Goal: Task Accomplishment & Management: Manage account settings

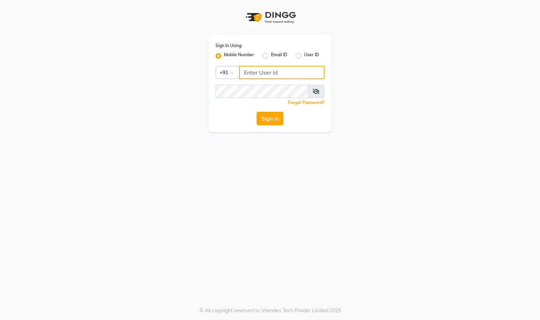
type input "9591570297"
click at [259, 119] on button "Sign In" at bounding box center [270, 118] width 27 height 13
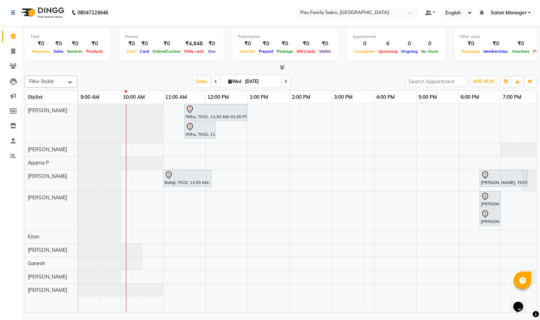
click at [530, 295] on div "Opens Chat This icon Opens the chat window." at bounding box center [521, 295] width 17 height 0
click at [150, 210] on div "Rithu, TK01, 11:30 AM-01:00 PM, HAIR COLOR - INOA ROOT TOUCH-UP Rithu, TK01, 11…" at bounding box center [332, 208] width 506 height 208
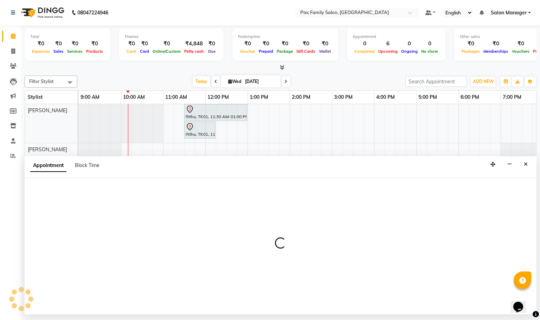
select select "64028"
select select "630"
select select "tentative"
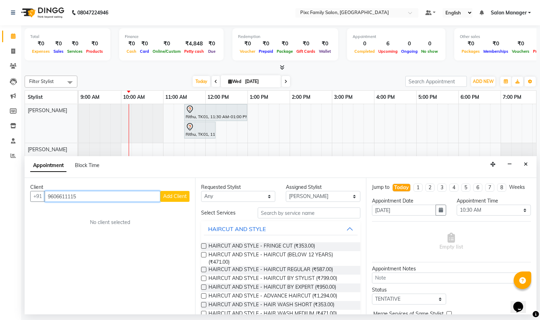
type input "9606611115"
click at [174, 193] on button "Add Client" at bounding box center [174, 196] width 29 height 11
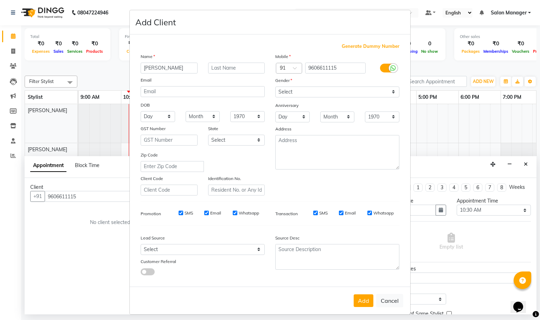
type input "[PERSON_NAME]"
click at [324, 96] on select "Select [DEMOGRAPHIC_DATA] [DEMOGRAPHIC_DATA] Other Prefer Not To Say" at bounding box center [337, 91] width 124 height 11
select select "[DEMOGRAPHIC_DATA]"
click at [275, 86] on select "Select [DEMOGRAPHIC_DATA] [DEMOGRAPHIC_DATA] Other Prefer Not To Say" at bounding box center [337, 91] width 124 height 11
click at [355, 298] on button "Add" at bounding box center [364, 300] width 20 height 13
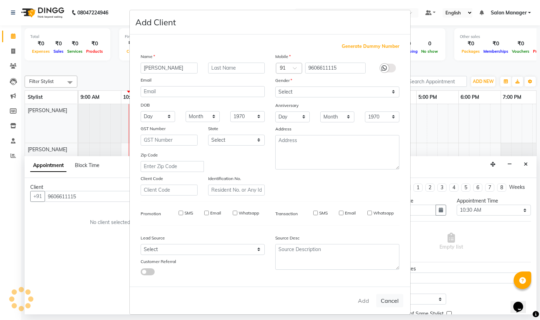
select select
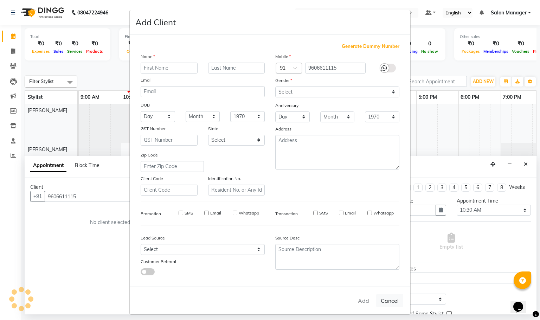
select select
checkbox input "false"
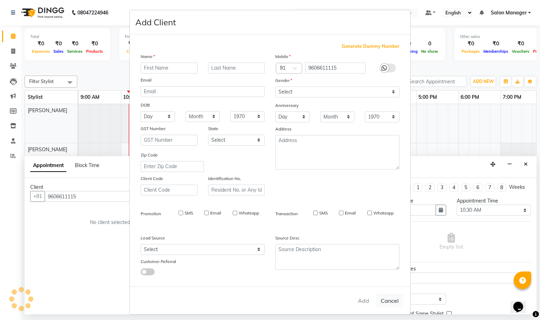
checkbox input "false"
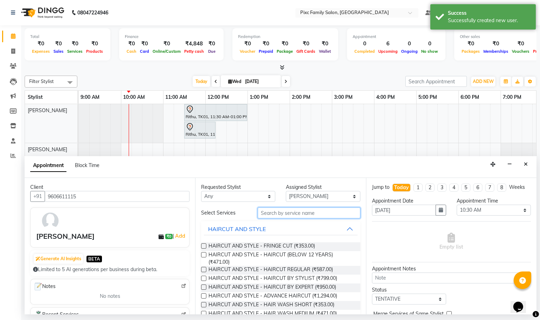
click at [264, 213] on input "text" at bounding box center [309, 212] width 103 height 11
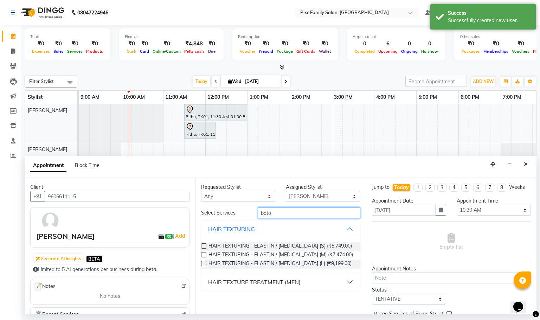
type input "boto"
click at [204, 262] on label at bounding box center [203, 263] width 5 height 5
click at [204, 262] on input "checkbox" at bounding box center [203, 264] width 5 height 5
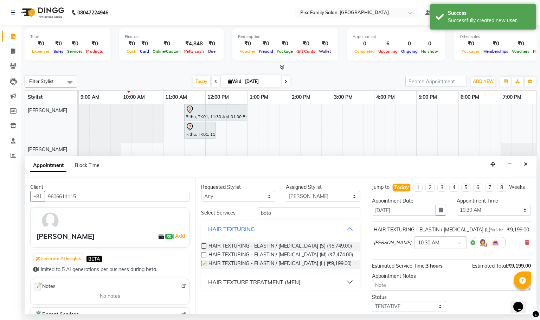
checkbox input "false"
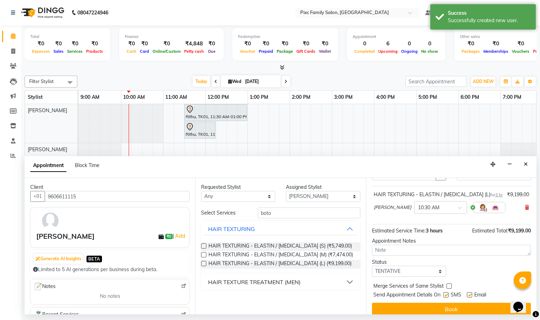
scroll to position [50, 0]
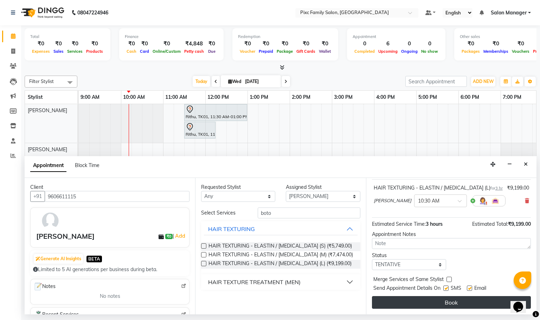
click at [456, 299] on button "Book" at bounding box center [451, 302] width 159 height 13
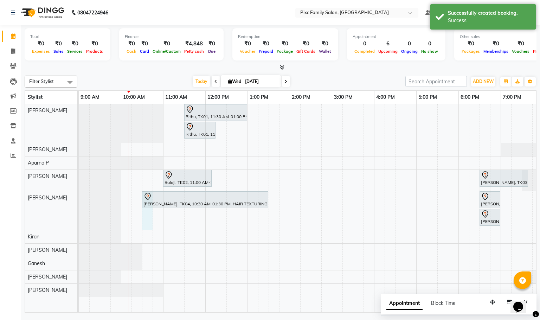
click at [149, 220] on div "Rithu, TK01, 11:30 AM-01:00 PM, HAIR COLOR - INOA ROOT TOUCH-UP Rithu, TK01, 11…" at bounding box center [332, 208] width 506 height 208
select select "64028"
select select "630"
select select "tentative"
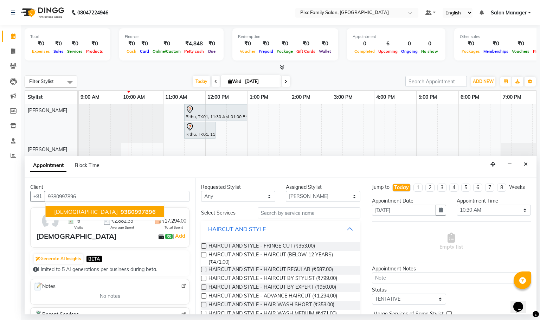
click at [121, 214] on span "9380997896" at bounding box center [138, 211] width 35 height 7
type input "9380997896"
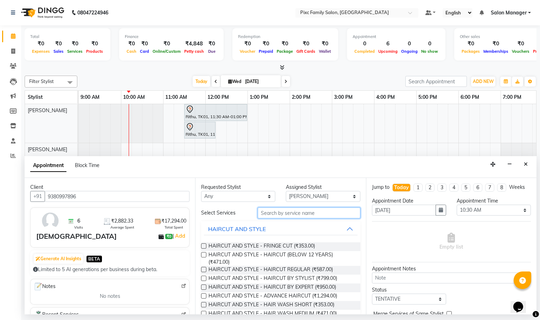
click at [301, 212] on input "text" at bounding box center [309, 212] width 103 height 11
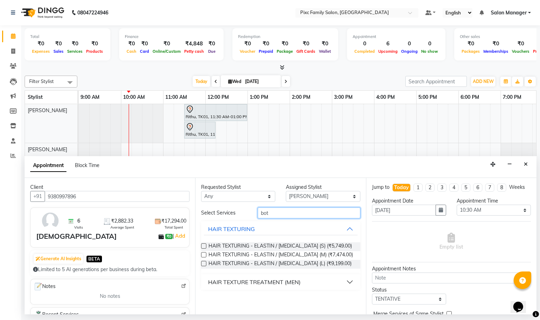
type input "bot"
click at [205, 262] on label at bounding box center [203, 263] width 5 height 5
click at [205, 262] on input "checkbox" at bounding box center [203, 264] width 5 height 5
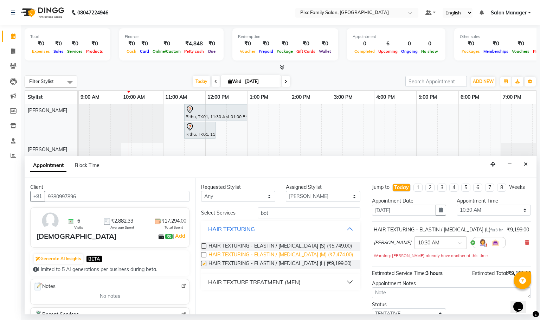
checkbox input "false"
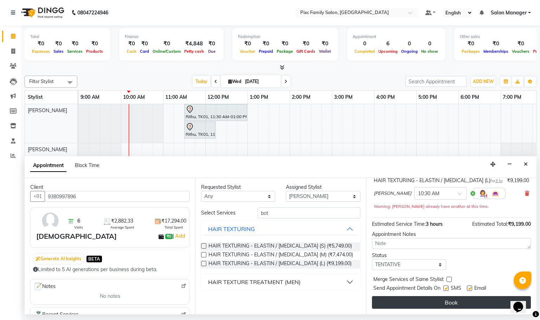
click at [436, 301] on button "Book" at bounding box center [451, 302] width 159 height 13
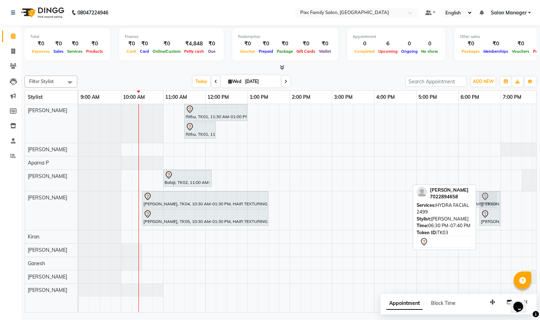
drag, startPoint x: 516, startPoint y: 179, endPoint x: 483, endPoint y: 223, distance: 54.0
click at [483, 223] on tbody "Rithu, TK01, 11:30 AM-01:00 PM, HAIR COLOR - INOA ROOT TOUCH-UP Rithu, TK01, 11…" at bounding box center [332, 200] width 506 height 193
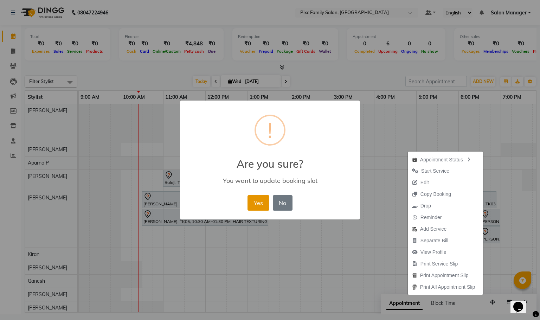
click at [261, 200] on button "Yes" at bounding box center [258, 202] width 21 height 15
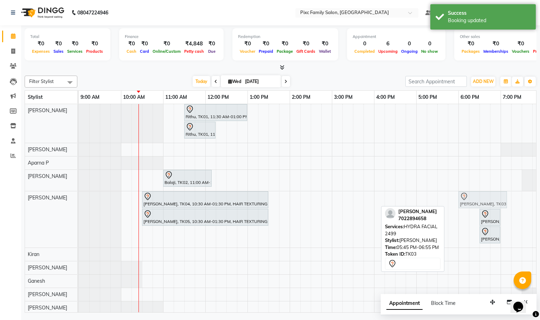
drag, startPoint x: 457, startPoint y: 203, endPoint x: 469, endPoint y: 203, distance: 12.0
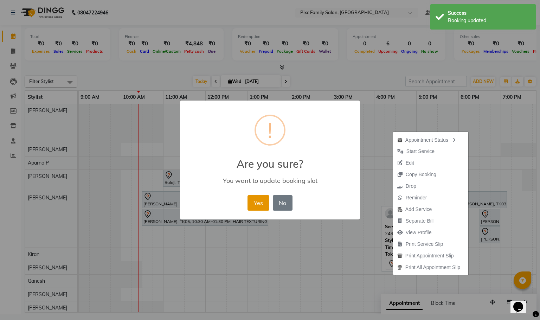
click at [260, 206] on button "Yes" at bounding box center [258, 202] width 21 height 15
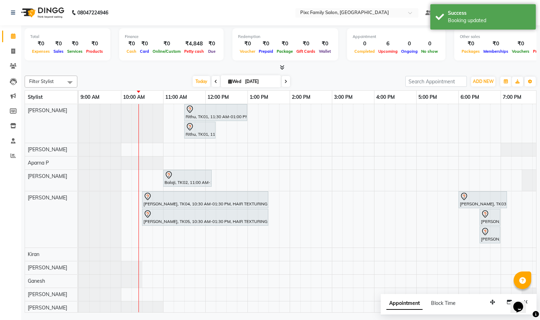
click at [217, 82] on span at bounding box center [216, 81] width 8 height 11
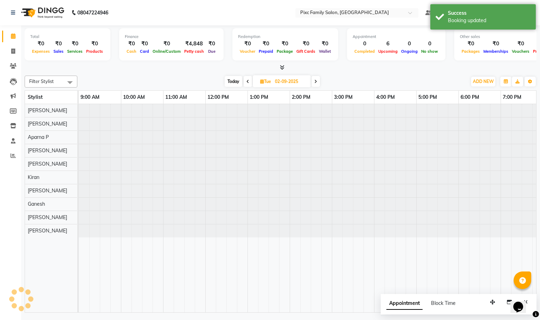
scroll to position [0, 43]
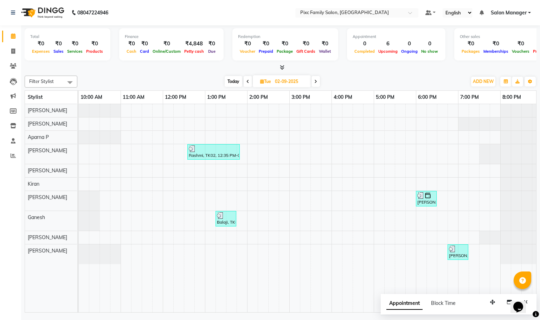
click at [230, 78] on span "Today" at bounding box center [234, 81] width 18 height 11
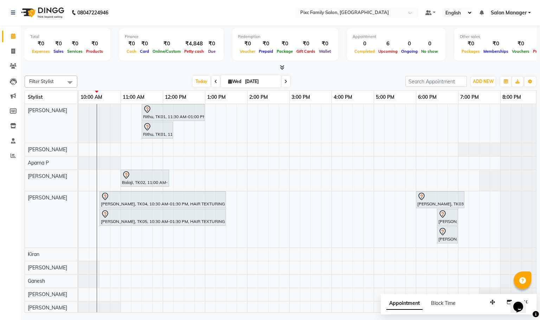
click at [217, 80] on span at bounding box center [216, 81] width 8 height 11
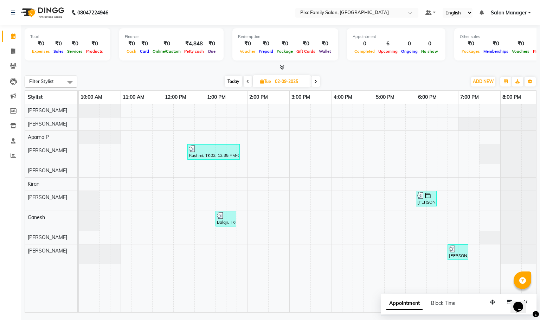
click at [217, 80] on div "[DATE] [DATE]" at bounding box center [272, 81] width 383 height 11
click at [248, 80] on icon at bounding box center [247, 81] width 3 height 4
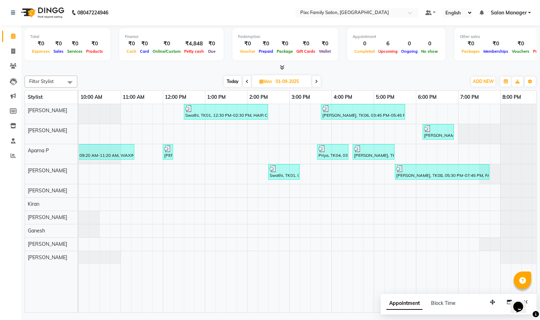
click at [227, 79] on span "Today" at bounding box center [233, 81] width 18 height 11
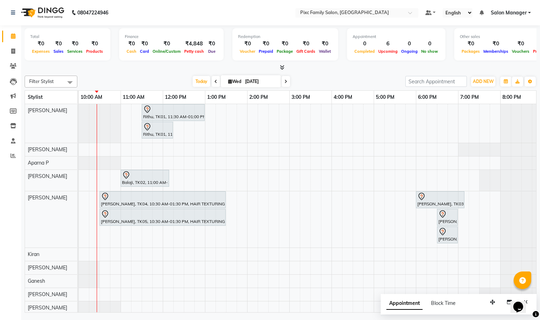
click at [212, 80] on span at bounding box center [216, 81] width 8 height 11
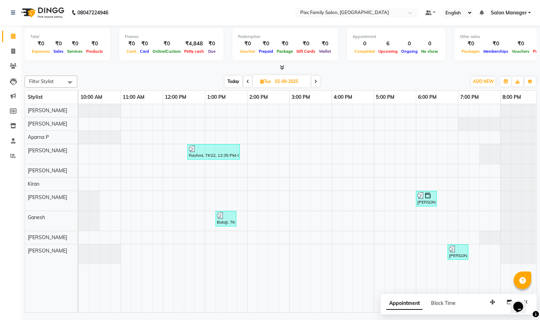
click at [232, 83] on span "Today" at bounding box center [234, 81] width 18 height 11
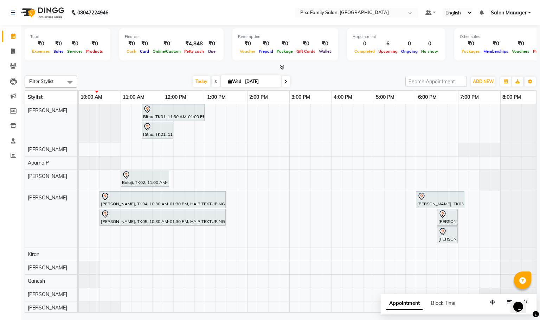
click at [367, 319] on div "08047224946 Select Location × Pixc Family Salon, Vidyaranyapura Default Panel M…" at bounding box center [270, 160] width 540 height 320
click at [214, 82] on icon at bounding box center [215, 81] width 3 height 4
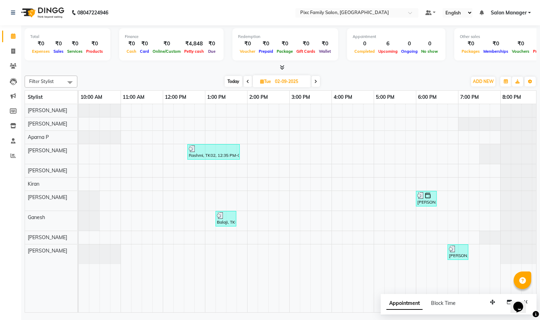
click at [248, 81] on icon at bounding box center [247, 81] width 3 height 4
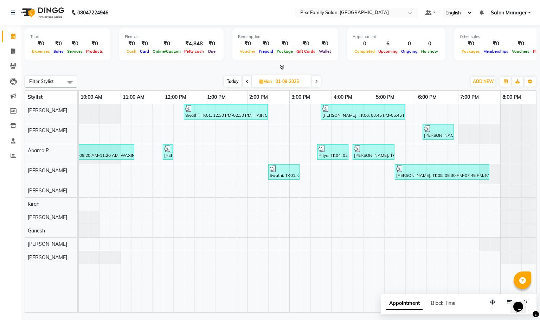
click at [317, 81] on icon at bounding box center [316, 81] width 3 height 4
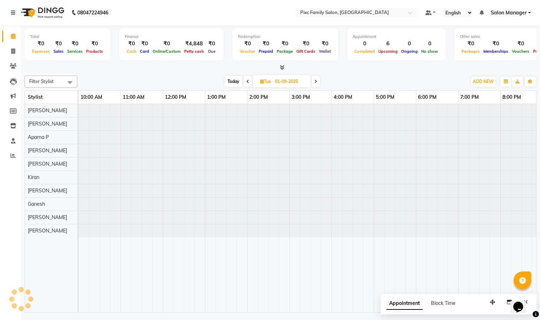
type input "02-09-2025"
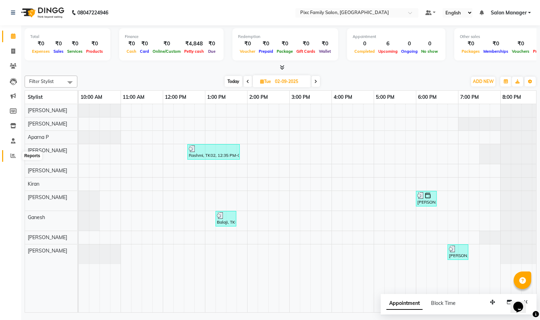
click at [12, 158] on span at bounding box center [13, 156] width 12 height 8
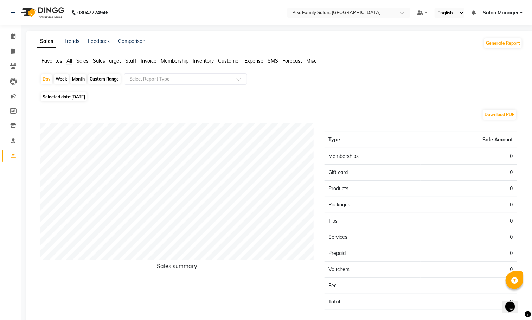
click at [79, 77] on div "Month" at bounding box center [78, 79] width 16 height 10
select select "9"
select select "2025"
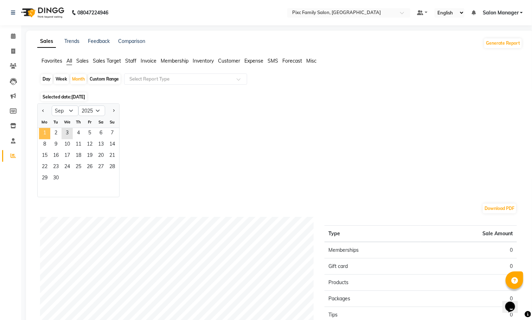
click at [42, 130] on span "1" at bounding box center [44, 133] width 11 height 11
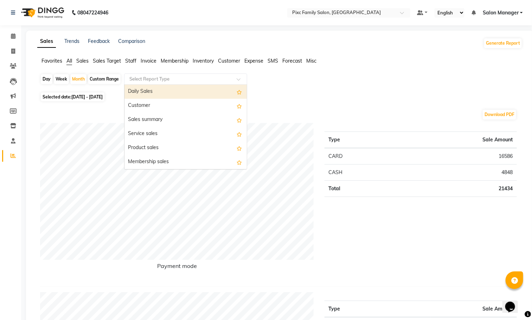
click at [161, 80] on input "text" at bounding box center [178, 79] width 101 height 7
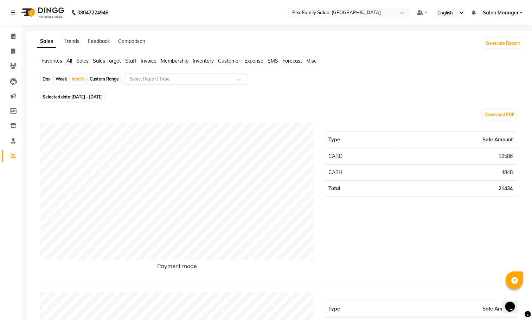
click at [131, 62] on span "Staff" at bounding box center [130, 61] width 11 height 6
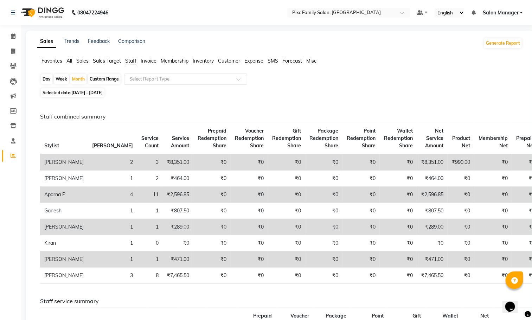
click at [139, 81] on input "text" at bounding box center [178, 79] width 101 height 7
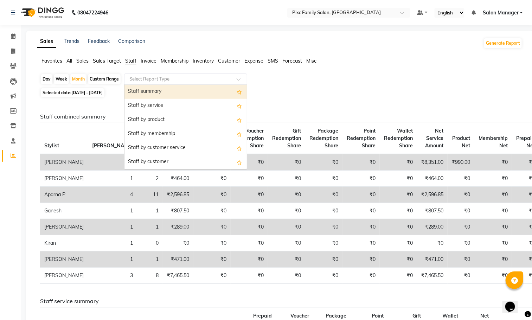
click at [159, 93] on div "Staff summary" at bounding box center [185, 92] width 122 height 14
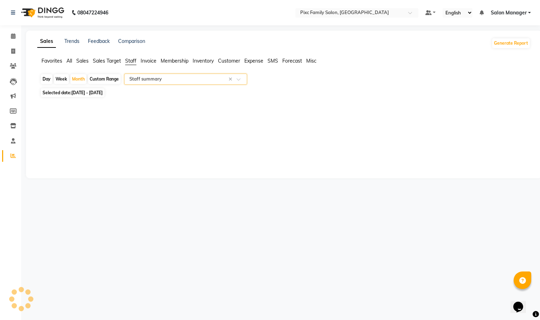
select select "full_report"
select select "csv"
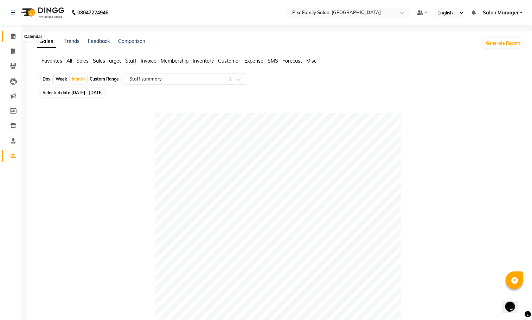
click at [11, 38] on icon at bounding box center [13, 35] width 5 height 5
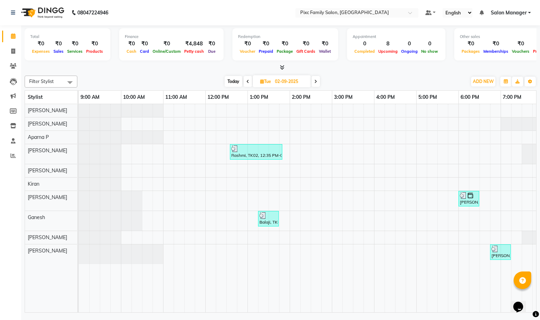
click at [232, 77] on span "Today" at bounding box center [234, 81] width 18 height 11
type input "[DATE]"
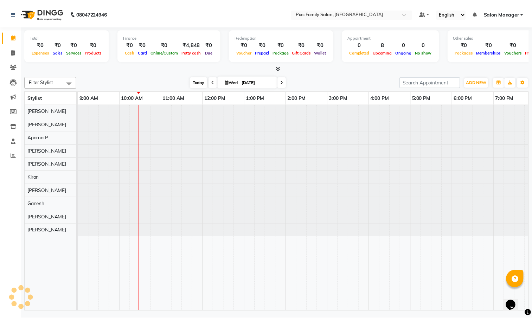
scroll to position [0, 43]
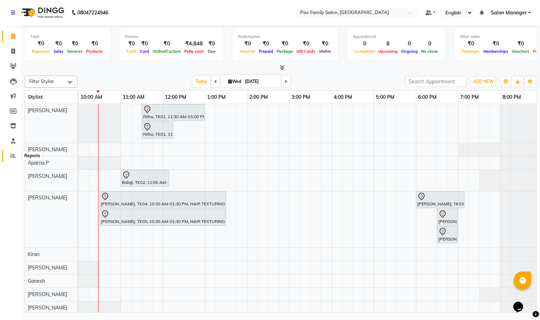
click at [15, 156] on icon at bounding box center [13, 155] width 5 height 5
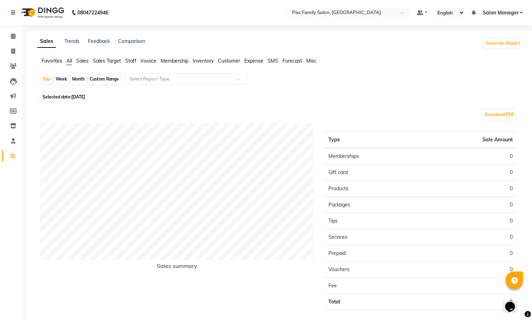
click at [74, 83] on div "Month" at bounding box center [78, 79] width 16 height 10
select select "9"
select select "2025"
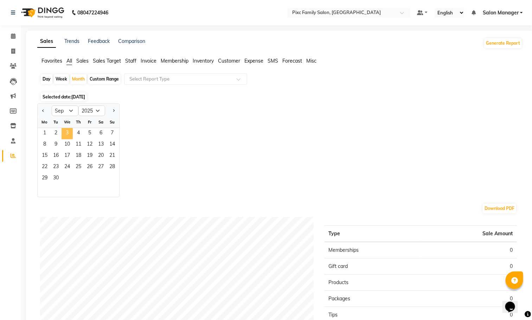
click at [66, 136] on span "3" at bounding box center [67, 133] width 11 height 11
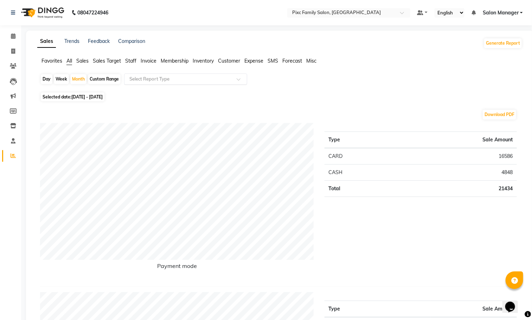
click at [173, 74] on div "Select Report Type" at bounding box center [185, 78] width 123 height 11
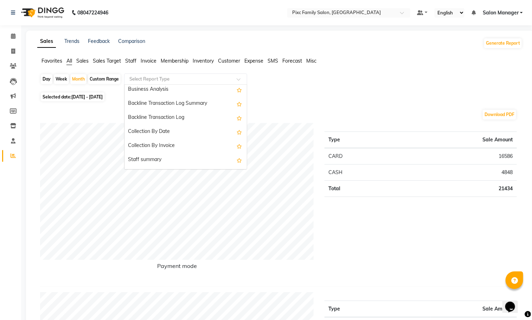
scroll to position [211, 0]
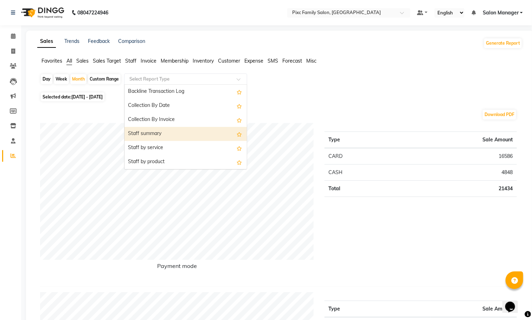
click at [160, 132] on div "Staff summary" at bounding box center [185, 134] width 122 height 14
select select "full_report"
select select "csv"
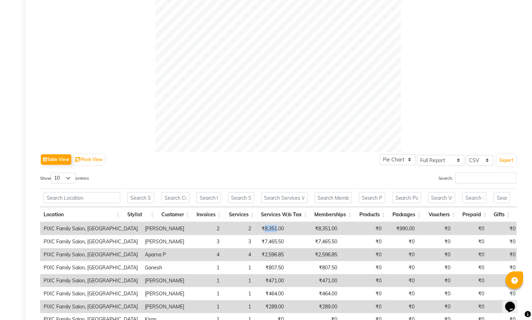
drag, startPoint x: 238, startPoint y: 229, endPoint x: 251, endPoint y: 231, distance: 13.2
click at [255, 231] on td "₹8,351.00" at bounding box center [271, 228] width 33 height 13
copy td "8,351"
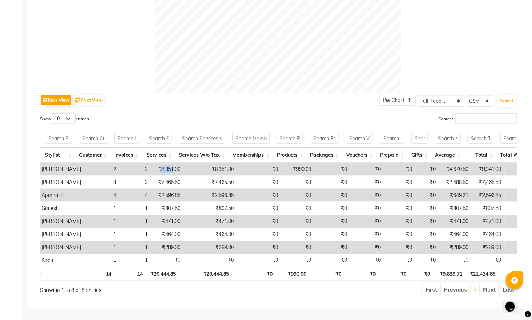
scroll to position [0, 0]
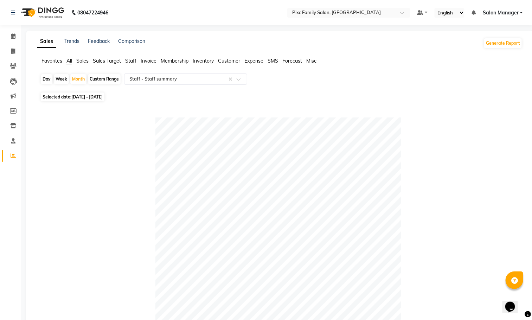
click at [47, 78] on div "Day" at bounding box center [47, 79] width 12 height 10
select select "9"
select select "2025"
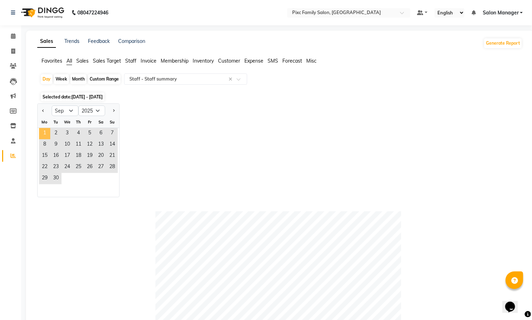
click at [41, 131] on span "1" at bounding box center [44, 133] width 11 height 11
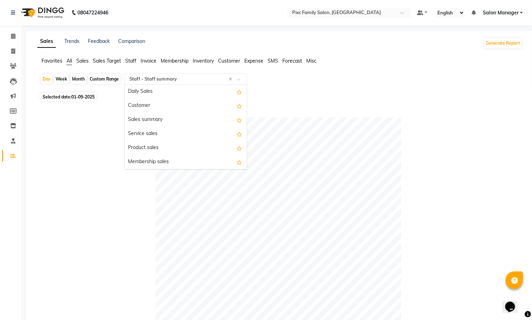
click at [174, 76] on div at bounding box center [185, 79] width 122 height 7
click at [185, 91] on div "Daily Sales" at bounding box center [185, 92] width 122 height 14
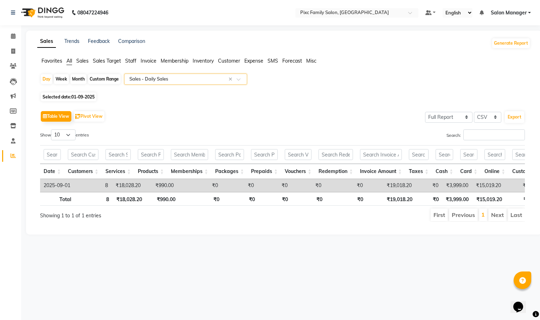
scroll to position [0, 5]
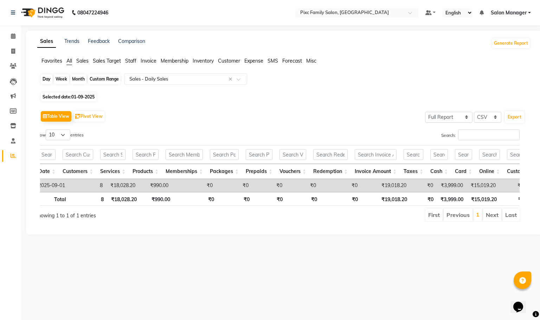
click at [46, 74] on div "Day" at bounding box center [47, 79] width 12 height 10
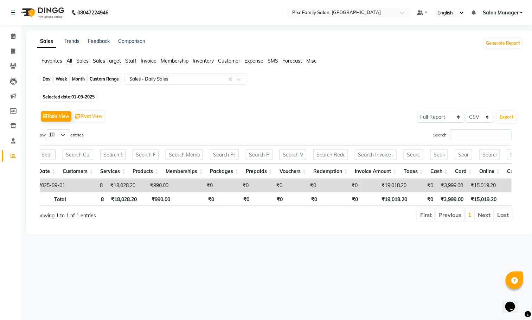
select select "9"
select select "2025"
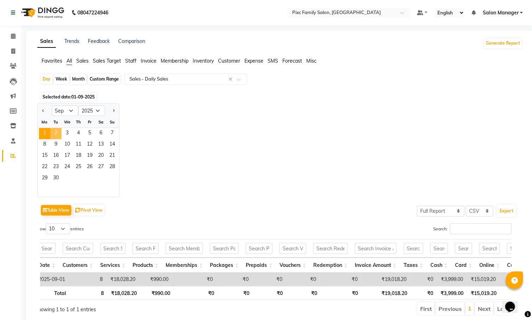
click at [58, 132] on span "2" at bounding box center [55, 133] width 11 height 11
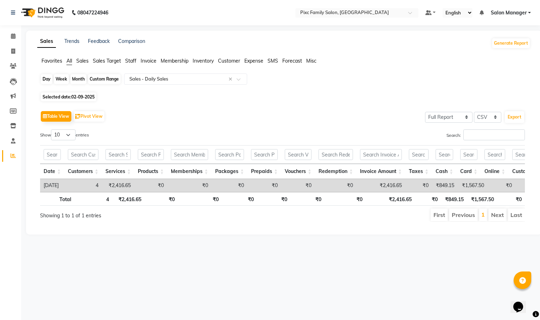
click at [46, 83] on div "Day" at bounding box center [47, 79] width 12 height 10
select select "9"
select select "2025"
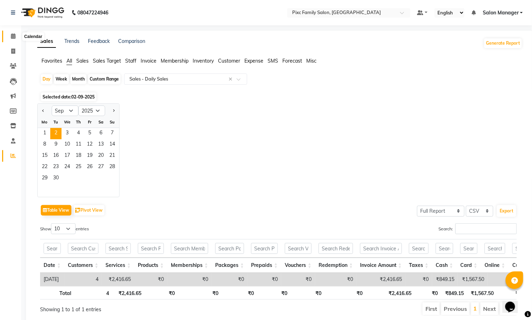
click at [12, 37] on icon at bounding box center [13, 35] width 5 height 5
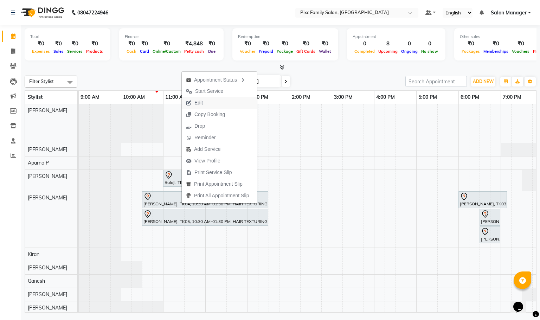
click at [203, 102] on span "Edit" at bounding box center [198, 102] width 8 height 7
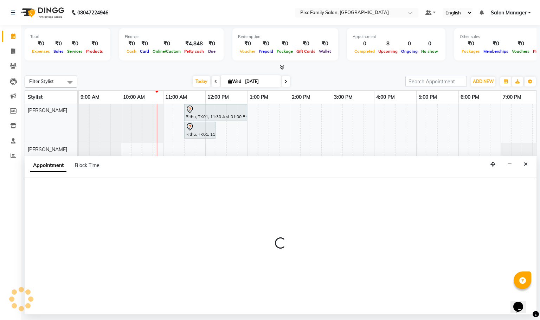
select select "tentative"
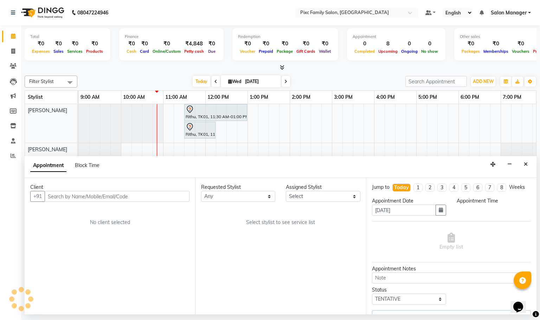
scroll to position [0, 43]
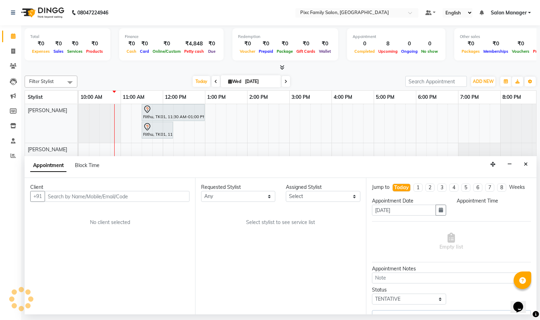
select select "630"
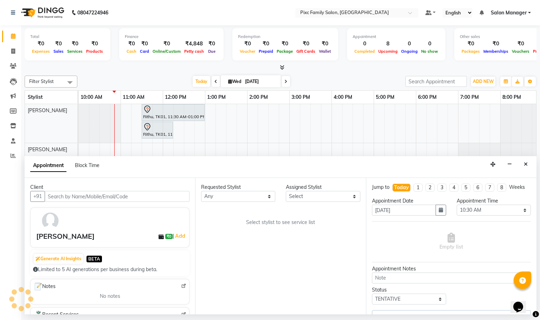
select select "64028"
select select "1405"
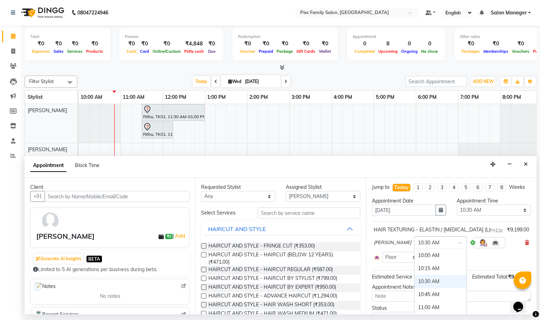
click at [429, 246] on input "text" at bounding box center [433, 241] width 31 height 7
click at [415, 258] on div "03:00 PM" at bounding box center [441, 251] width 52 height 13
click at [439, 212] on icon "button" at bounding box center [441, 209] width 4 height 5
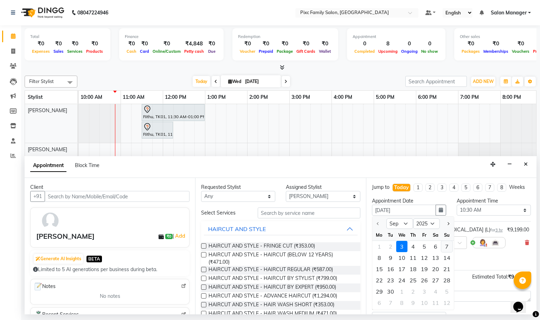
click at [443, 252] on div "7" at bounding box center [446, 246] width 11 height 11
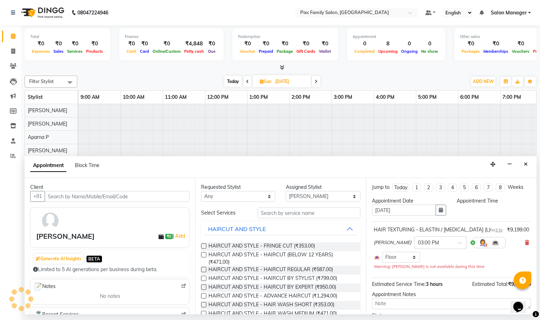
type input "[DATE]"
select select "630"
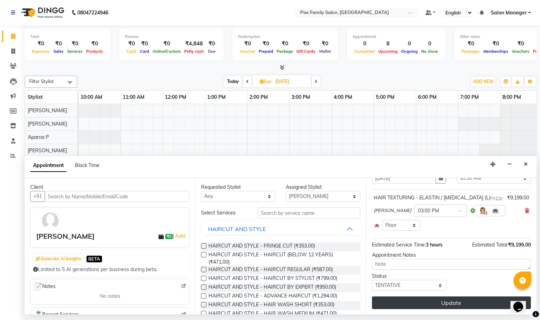
scroll to position [40, 0]
click at [442, 303] on button "Update" at bounding box center [451, 302] width 159 height 13
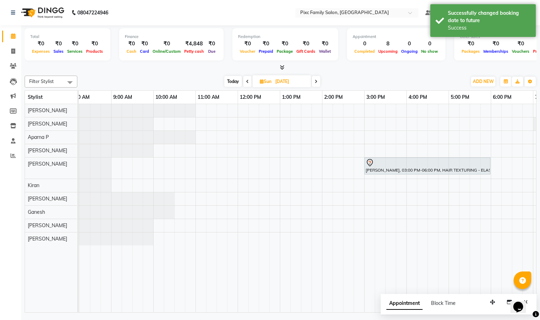
scroll to position [0, 0]
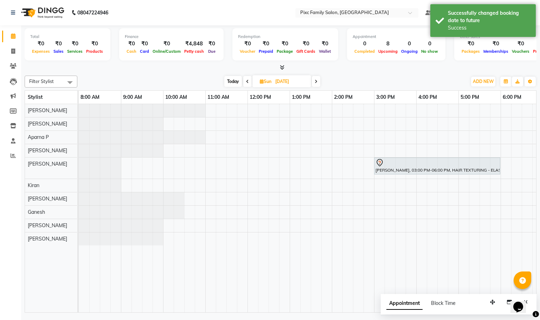
click at [246, 83] on icon at bounding box center [247, 81] width 3 height 4
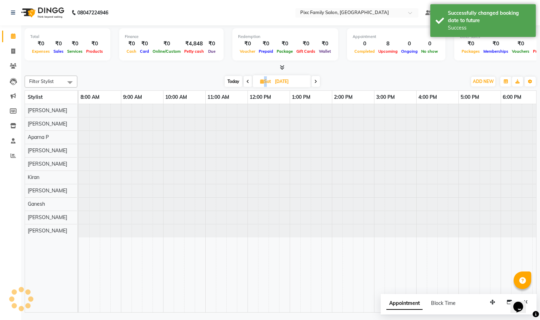
click at [246, 83] on icon at bounding box center [247, 81] width 3 height 4
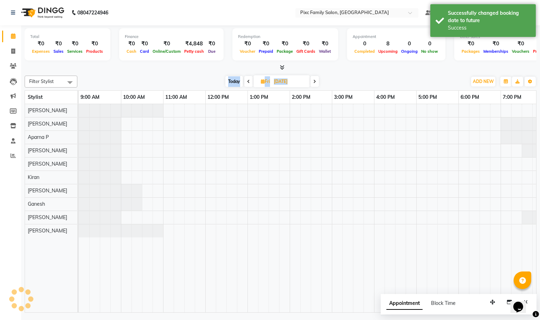
click at [246, 83] on span at bounding box center [248, 81] width 8 height 11
click at [246, 83] on icon at bounding box center [247, 81] width 3 height 4
type input "[DATE]"
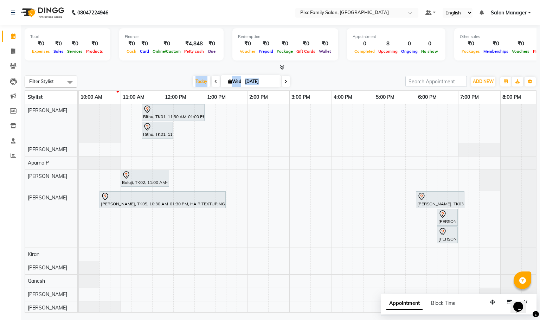
click at [136, 72] on div "Total ₹0 Expenses ₹0 Sales ₹0 Services ₹0 Products Finance ₹0 Cash ₹0 Card ₹0 O…" at bounding box center [280, 169] width 519 height 289
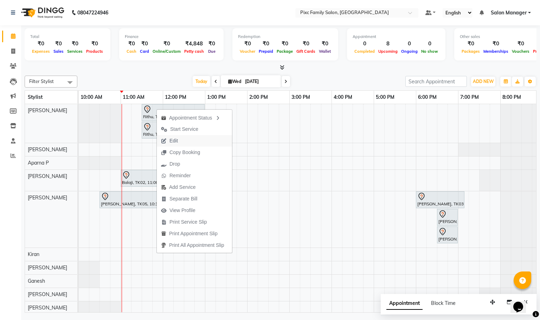
click at [166, 137] on span "Edit" at bounding box center [169, 141] width 25 height 12
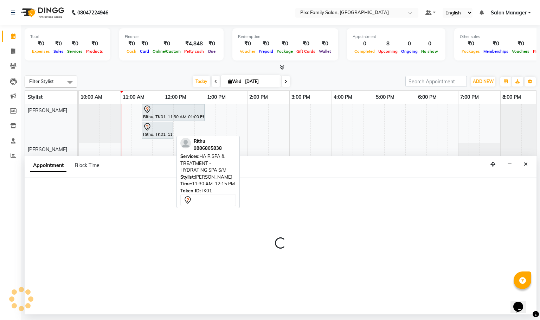
select select "tentative"
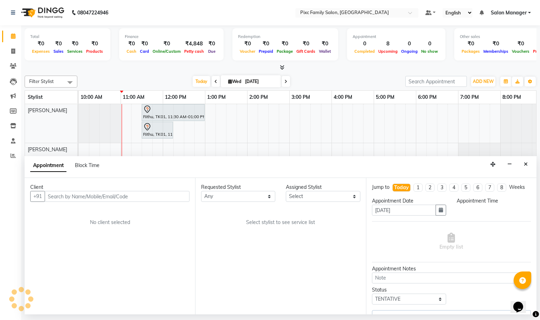
scroll to position [0, 49]
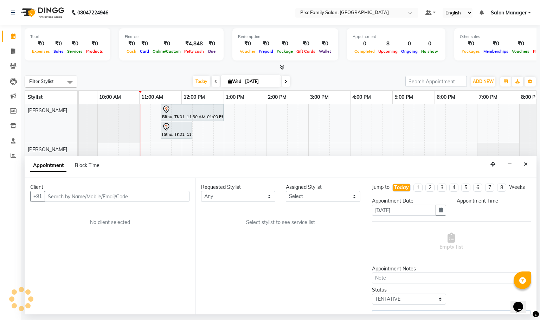
select select "16506"
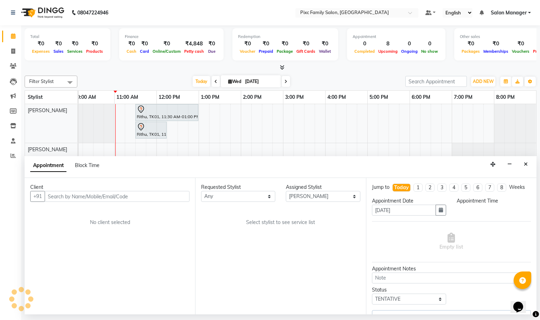
select select "690"
select select "1405"
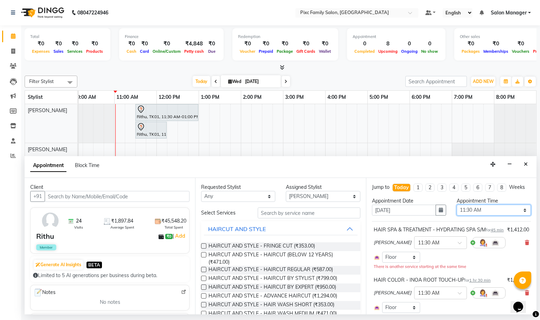
click at [481, 216] on select "Select 10:00 AM 10:15 AM 10:30 AM 10:45 AM 11:00 AM 11:15 AM 11:30 AM 11:45 AM …" at bounding box center [494, 210] width 74 height 11
click at [412, 167] on div "Appointment Block Time" at bounding box center [281, 167] width 512 height 22
click at [527, 165] on icon "Close" at bounding box center [526, 164] width 4 height 5
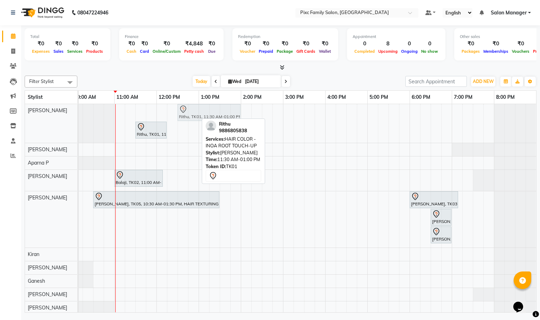
drag, startPoint x: 161, startPoint y: 111, endPoint x: 201, endPoint y: 112, distance: 40.1
click at [30, 112] on div "Rithu, TK01, 11:30 AM-01:00 PM, HAIR COLOR - INOA ROOT TOUCH-UP Rithu, TK01, 11…" at bounding box center [30, 123] width 0 height 39
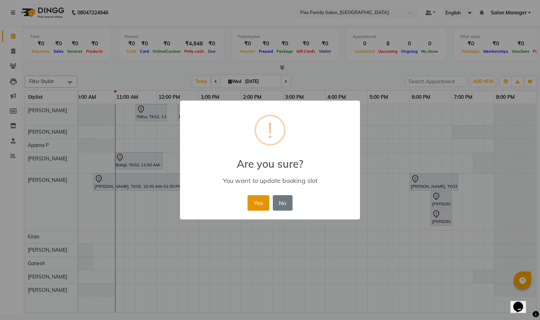
click at [253, 201] on button "Yes" at bounding box center [258, 202] width 21 height 15
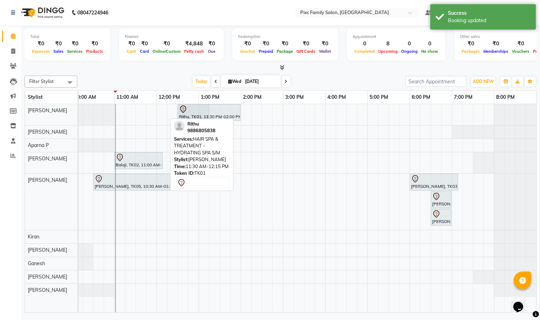
drag, startPoint x: 152, startPoint y: 113, endPoint x: 194, endPoint y: 117, distance: 42.4
click at [30, 117] on div "Rithu, TK01, 11:30 AM-12:15 PM, HAIR SPA & TREATMENT - HYDRATING SPA S/M Rithu,…" at bounding box center [30, 114] width 0 height 21
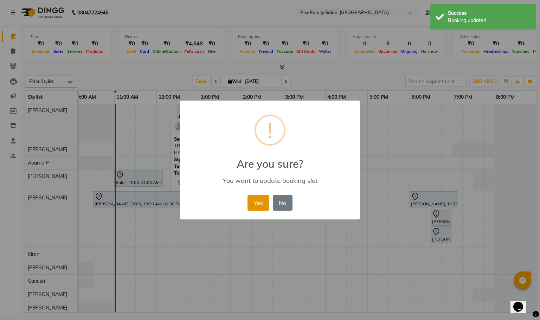
click at [256, 203] on button "Yes" at bounding box center [258, 202] width 21 height 15
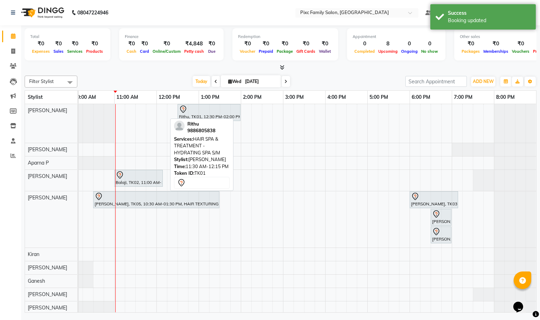
click at [176, 75] on div "Filter Stylist Select All [PERSON_NAME] [PERSON_NAME] [PERSON_NAME] Aparna P [P…" at bounding box center [281, 193] width 512 height 240
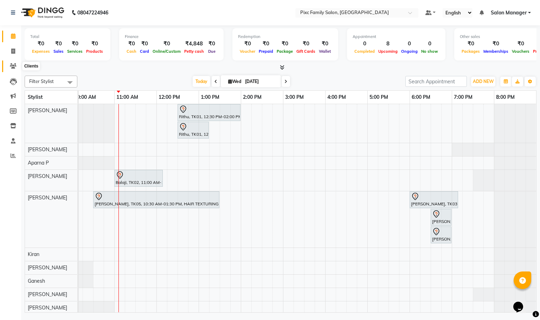
click at [15, 70] on span at bounding box center [13, 66] width 12 height 8
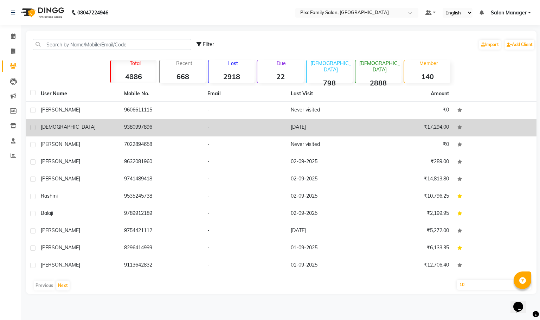
click at [53, 128] on span "[DEMOGRAPHIC_DATA]" at bounding box center [68, 127] width 55 height 6
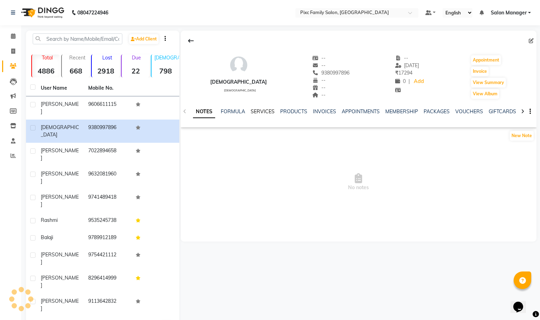
click at [263, 114] on link "SERVICES" at bounding box center [263, 111] width 24 height 6
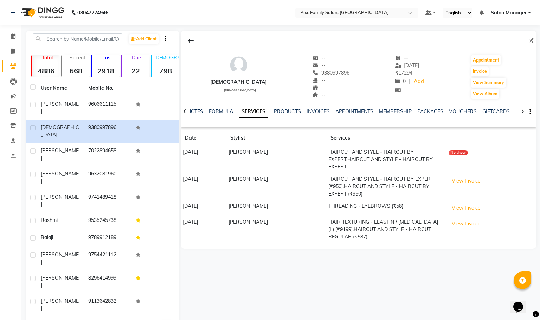
click at [381, 163] on td "HAIRCUT AND STYLE - HAIRCUT BY EXPERT,HAIRCUT AND STYLE - HAIRCUT BY EXPERT" at bounding box center [386, 159] width 120 height 27
click at [480, 219] on button "View Invoice" at bounding box center [466, 223] width 35 height 11
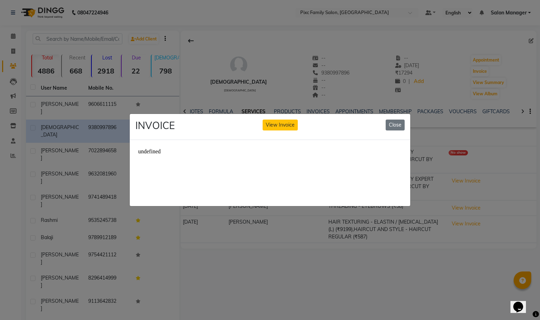
click at [394, 274] on ngb-modal-window "INVOICE View Invoice Close" at bounding box center [270, 160] width 540 height 320
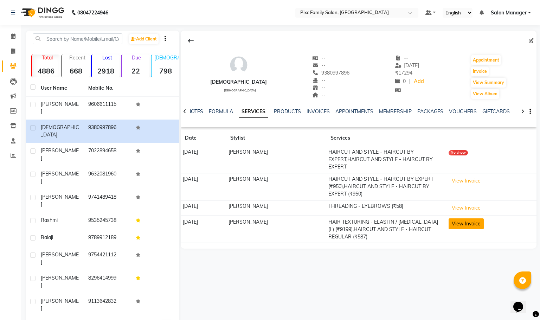
click at [478, 228] on button "View Invoice" at bounding box center [466, 223] width 35 height 11
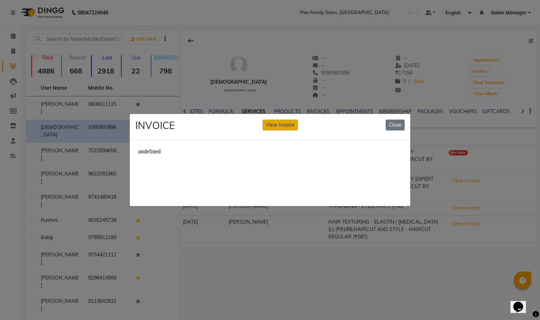
click at [276, 120] on button "View Invoice" at bounding box center [280, 125] width 35 height 11
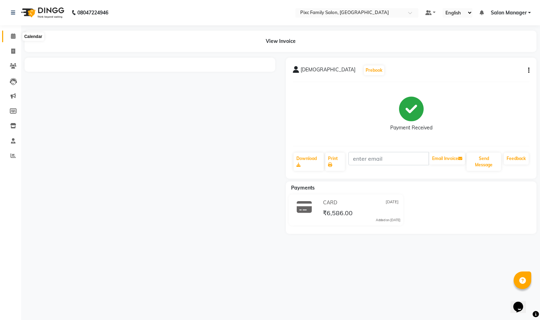
click at [11, 35] on icon at bounding box center [13, 35] width 5 height 5
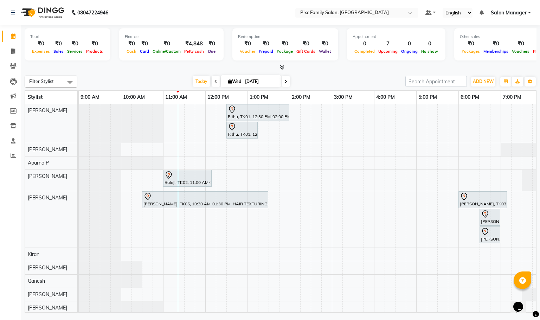
click at [216, 80] on span at bounding box center [216, 81] width 8 height 11
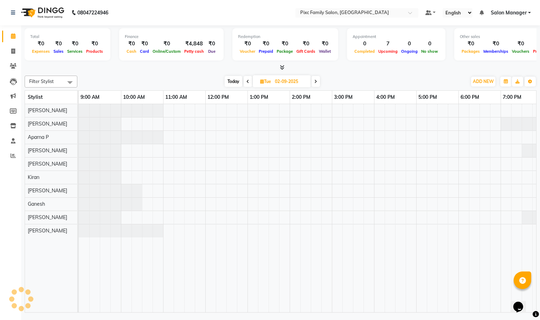
scroll to position [0, 49]
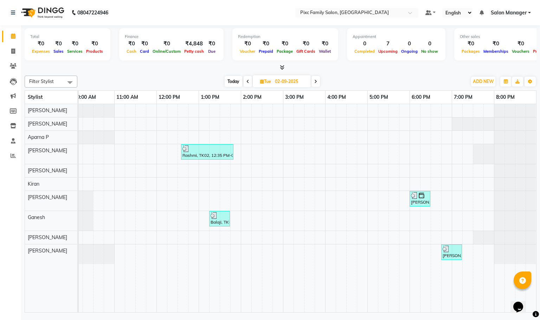
click at [231, 83] on span "Today" at bounding box center [234, 81] width 18 height 11
type input "[DATE]"
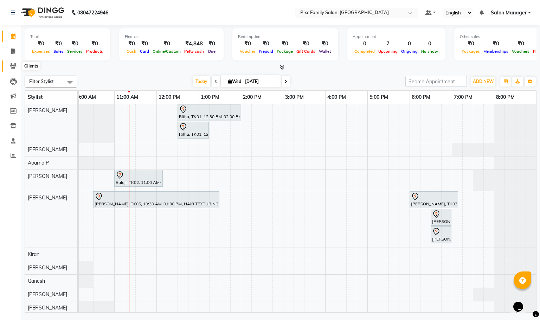
click at [12, 66] on icon at bounding box center [13, 65] width 7 height 5
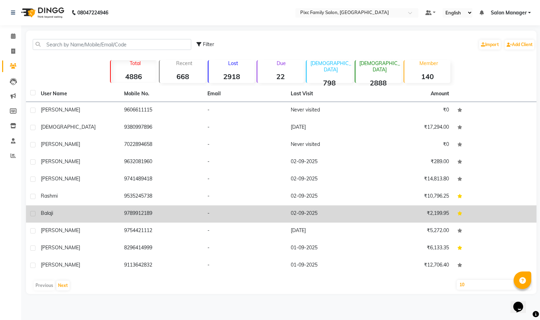
click at [91, 213] on div "Balaji" at bounding box center [78, 213] width 75 height 7
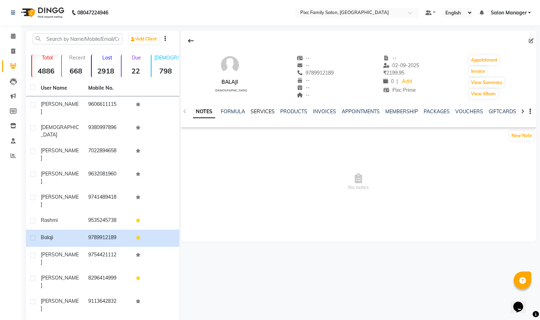
click at [262, 110] on link "SERVICES" at bounding box center [263, 111] width 24 height 6
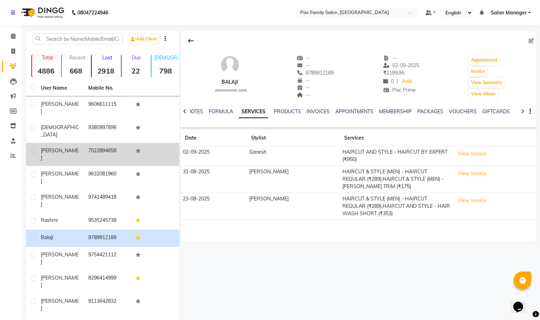
click at [86, 143] on td "7022894658" at bounding box center [107, 154] width 47 height 23
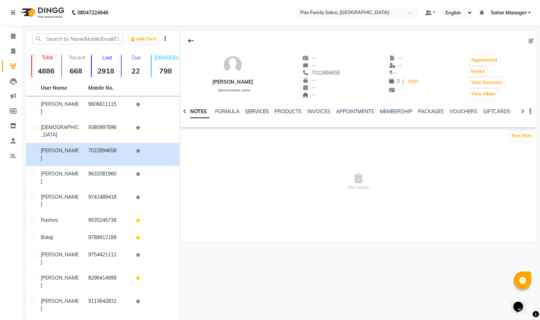
click at [249, 111] on link "SERVICES" at bounding box center [257, 111] width 24 height 6
click at [12, 35] on icon at bounding box center [13, 35] width 5 height 5
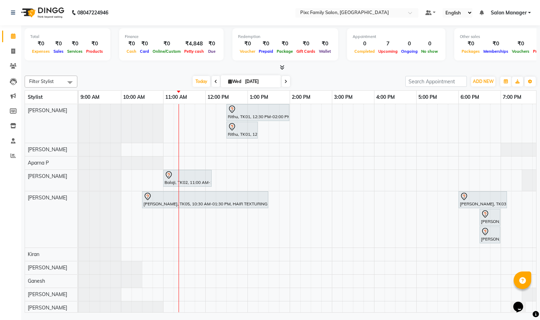
click at [284, 82] on icon at bounding box center [285, 81] width 3 height 4
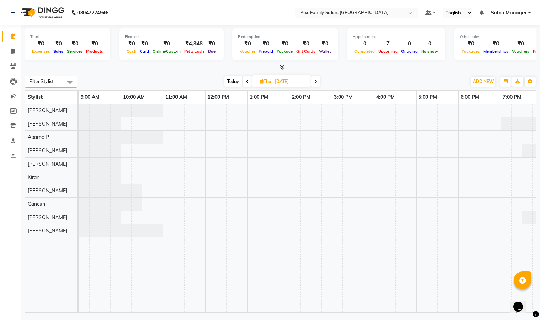
scroll to position [0, 49]
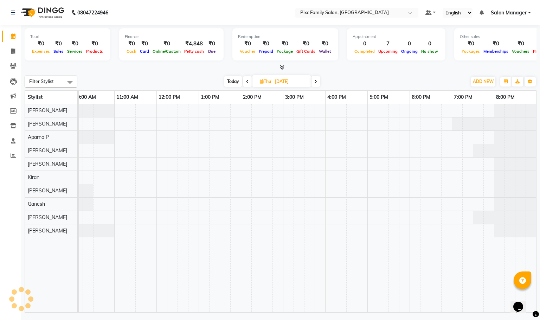
click at [236, 81] on span "Today" at bounding box center [233, 81] width 18 height 11
type input "[DATE]"
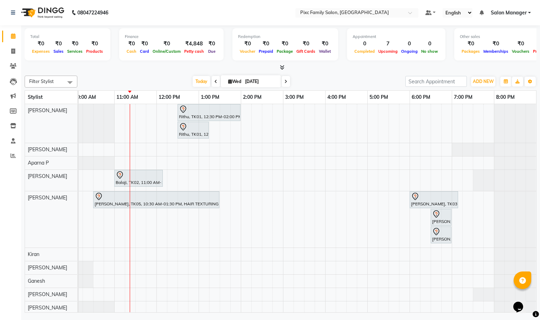
click at [195, 76] on div "[DATE] [DATE]" at bounding box center [241, 81] width 99 height 11
click at [197, 81] on span "Today" at bounding box center [202, 81] width 18 height 11
click at [8, 155] on span at bounding box center [13, 156] width 12 height 8
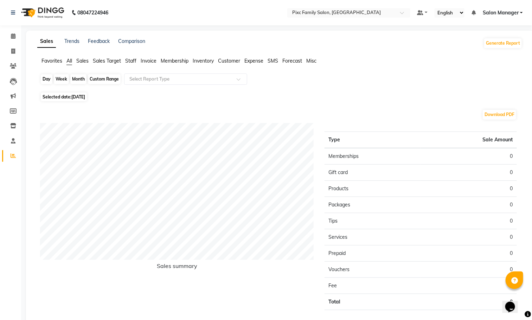
click at [41, 77] on div "Day" at bounding box center [47, 79] width 12 height 10
select select "9"
select select "2025"
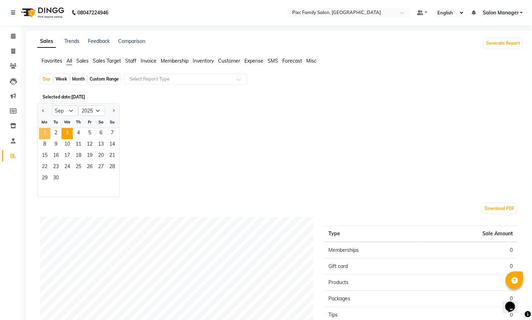
click at [46, 132] on span "1" at bounding box center [44, 133] width 11 height 11
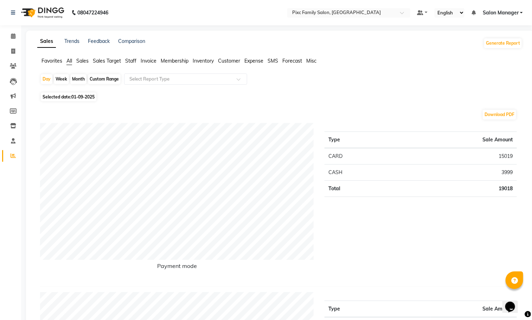
click at [128, 61] on span "Staff" at bounding box center [130, 61] width 11 height 6
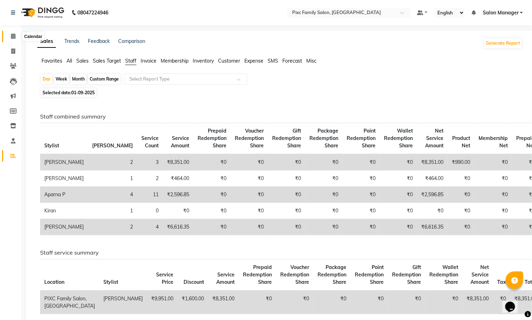
click at [15, 35] on icon at bounding box center [13, 35] width 5 height 5
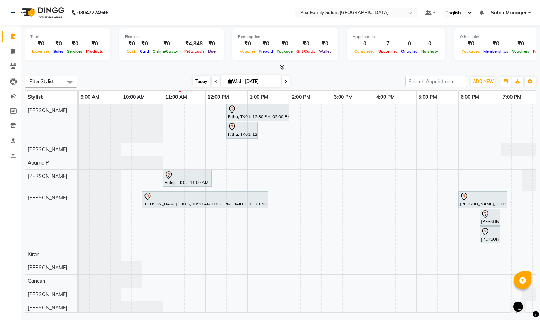
click at [205, 83] on span "Today" at bounding box center [202, 81] width 18 height 11
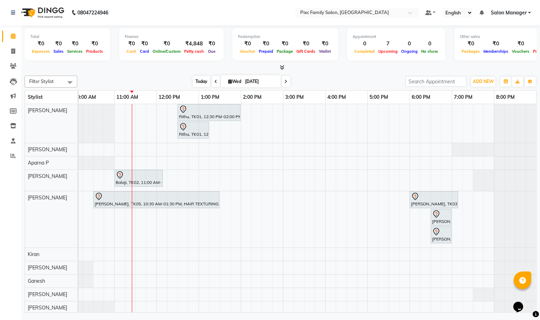
click at [199, 84] on span "Today" at bounding box center [202, 81] width 18 height 11
click at [15, 35] on icon at bounding box center [13, 35] width 5 height 5
click at [248, 76] on input "[DATE]" at bounding box center [260, 81] width 35 height 11
select select "9"
select select "2025"
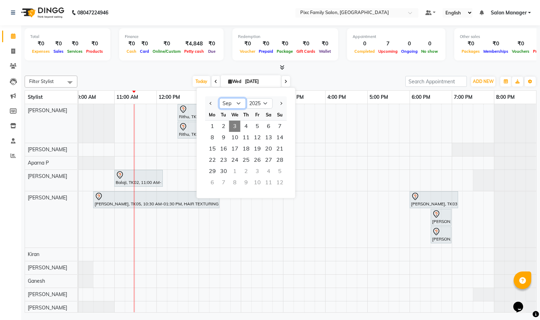
click at [239, 103] on select "Jan Feb Mar Apr May Jun [DATE] Aug Sep Oct Nov Dec" at bounding box center [232, 103] width 27 height 11
select select "8"
click at [219, 98] on select "Jan Feb Mar Apr May Jun [DATE] Aug Sep Oct Nov Dec" at bounding box center [232, 103] width 27 height 11
click at [253, 140] on span "8" at bounding box center [257, 137] width 11 height 11
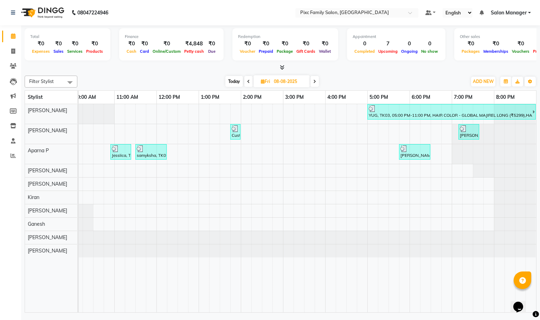
scroll to position [0, 57]
click at [237, 79] on span "Today" at bounding box center [234, 81] width 18 height 11
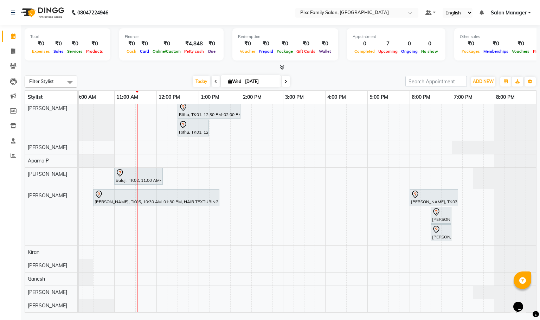
scroll to position [12, 0]
click at [203, 80] on span "Today" at bounding box center [202, 81] width 18 height 11
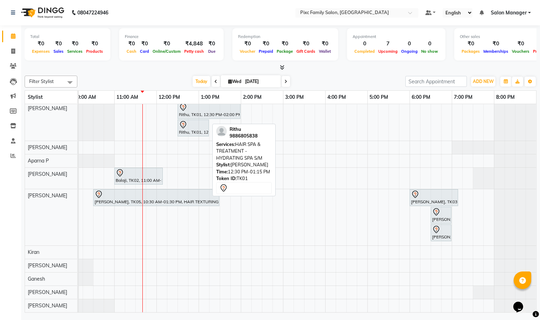
scroll to position [0, 0]
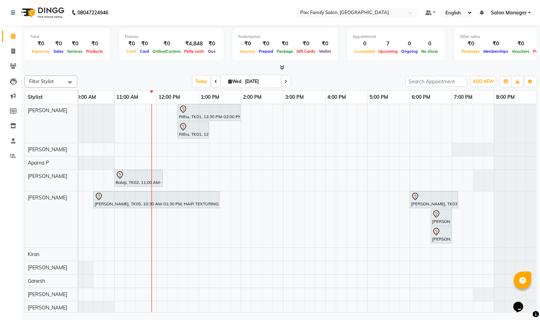
click at [0, 224] on div "Calendar Invoice Clients Leads Marketing Members Inventory Staff Reports Comple…" at bounding box center [47, 164] width 95 height 289
click at [215, 81] on icon at bounding box center [215, 81] width 3 height 4
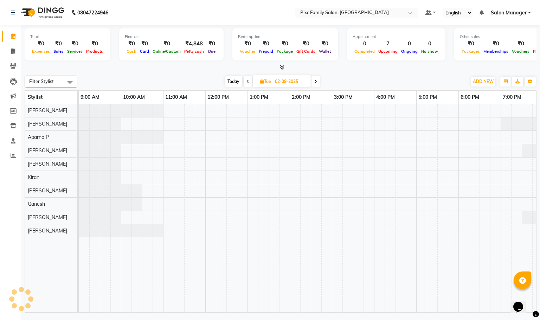
scroll to position [0, 49]
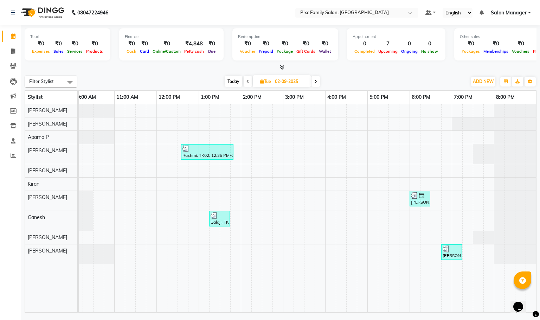
click at [314, 82] on icon at bounding box center [315, 81] width 3 height 4
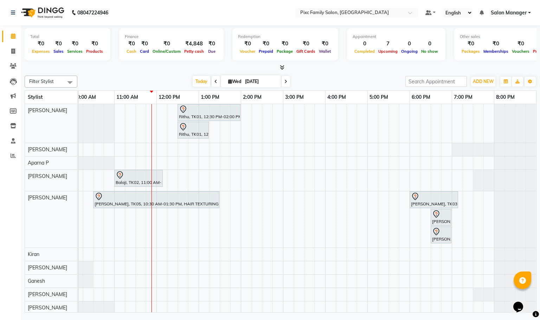
click at [286, 81] on icon at bounding box center [285, 81] width 3 height 4
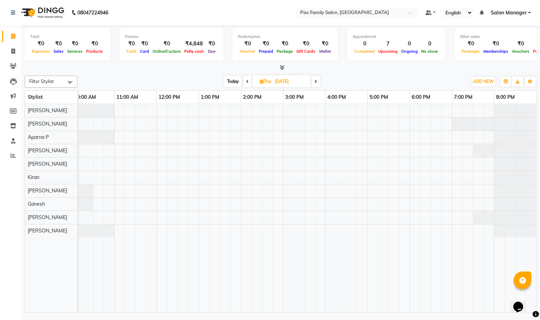
click at [246, 83] on icon at bounding box center [247, 81] width 3 height 4
type input "[DATE]"
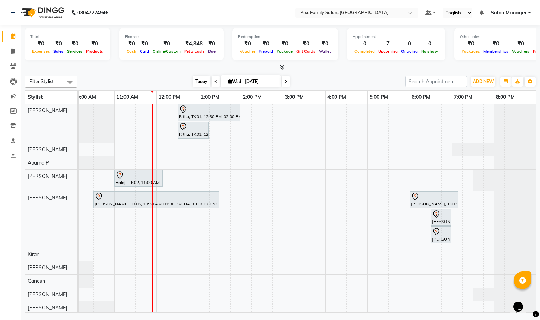
click at [199, 82] on span "Today" at bounding box center [202, 81] width 18 height 11
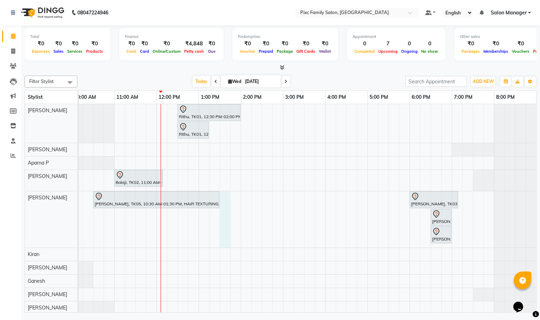
click at [227, 230] on div "Rithu, TK01, 12:30 PM-02:00 PM, HAIR COLOR - INOA ROOT TOUCH-UP Rithu, TK01, 12…" at bounding box center [283, 209] width 506 height 210
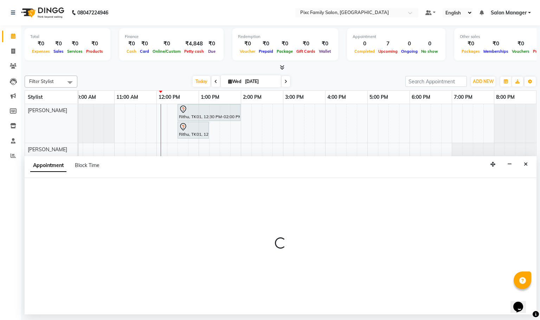
select select "64028"
select select "tentative"
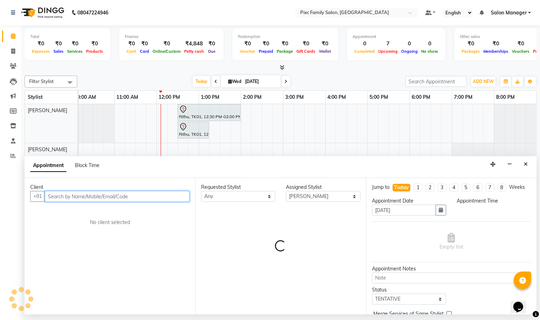
select select "810"
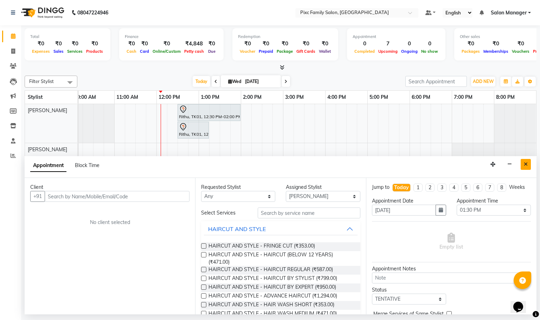
click at [525, 166] on icon "Close" at bounding box center [526, 164] width 4 height 5
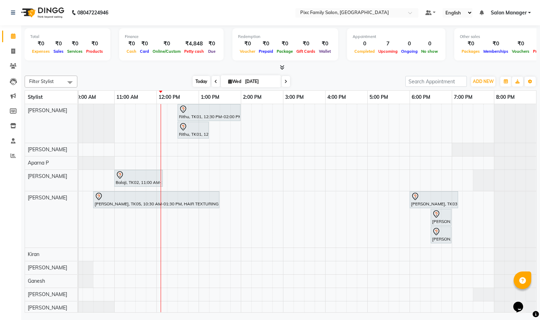
click at [199, 82] on span "Today" at bounding box center [202, 81] width 18 height 11
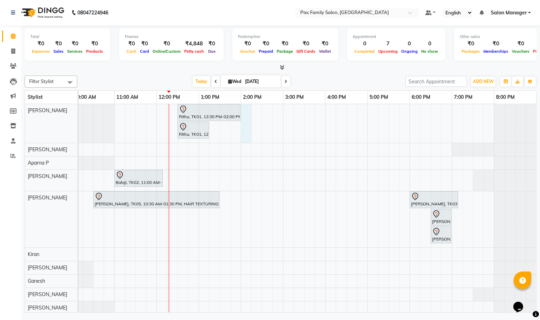
click at [243, 131] on div "Rithu, TK01, 12:30 PM-02:00 PM, HAIR COLOR - INOA ROOT TOUCH-UP Rithu, TK01, 12…" at bounding box center [283, 209] width 506 height 210
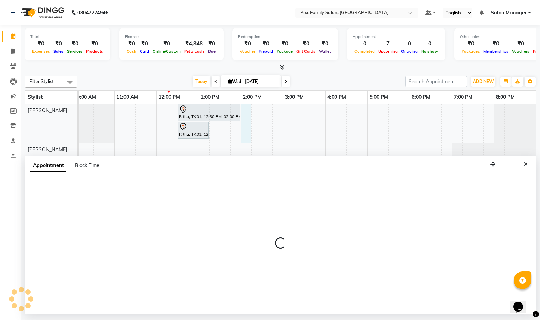
select select "16506"
select select "840"
select select "tentative"
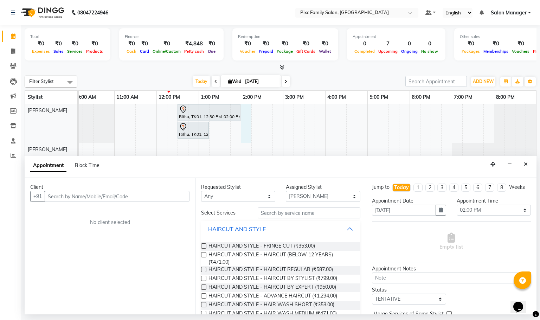
click at [86, 198] on input "text" at bounding box center [117, 196] width 145 height 11
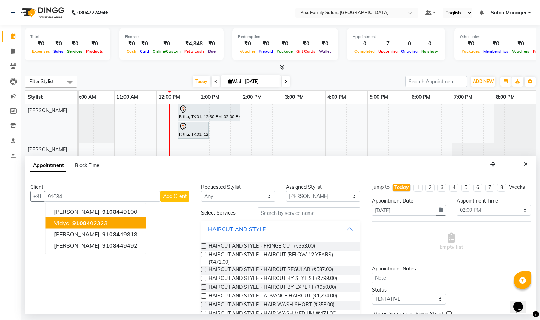
click at [92, 220] on ngb-highlight "91084 02323" at bounding box center [89, 222] width 37 height 7
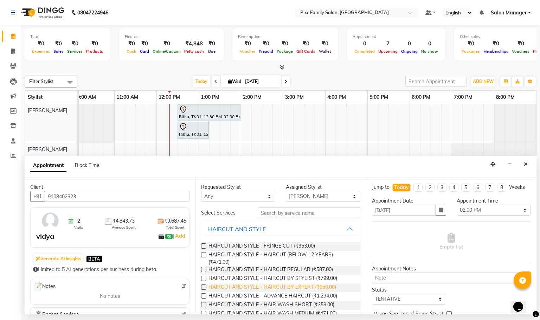
type input "9108402323"
click at [303, 290] on span "HAIRCUT AND STYLE - HAIRCUT BY EXPERT (₹950.00)" at bounding box center [272, 287] width 128 height 9
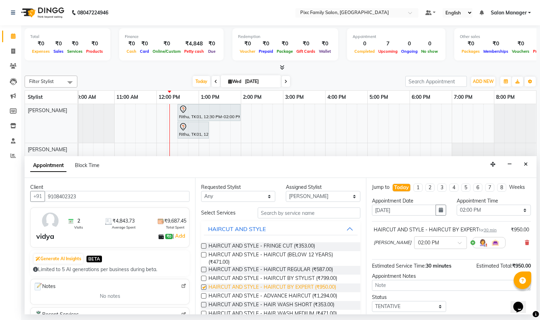
checkbox input "false"
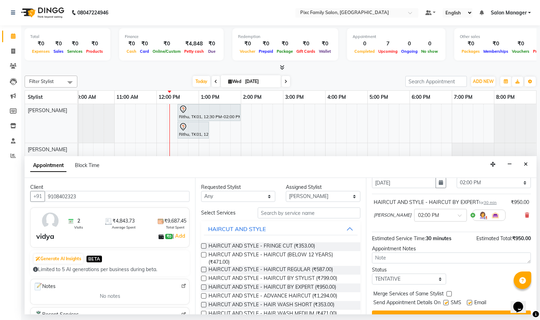
scroll to position [50, 0]
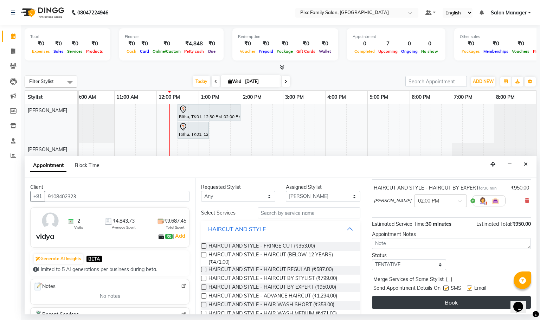
click at [451, 303] on button "Book" at bounding box center [451, 302] width 159 height 13
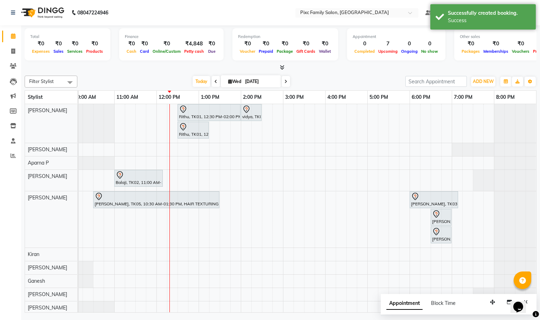
click at [285, 82] on icon at bounding box center [285, 81] width 3 height 4
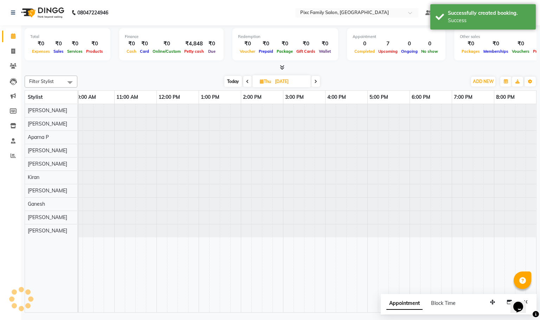
scroll to position [0, 49]
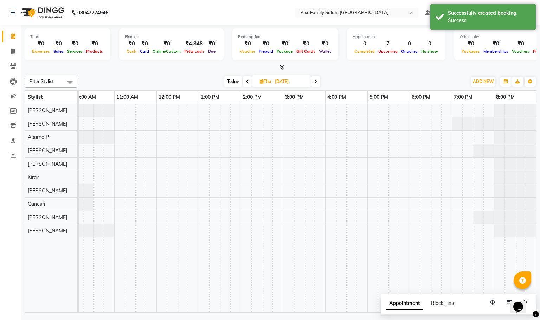
click at [316, 82] on icon at bounding box center [315, 81] width 3 height 4
click at [316, 82] on icon at bounding box center [314, 81] width 3 height 4
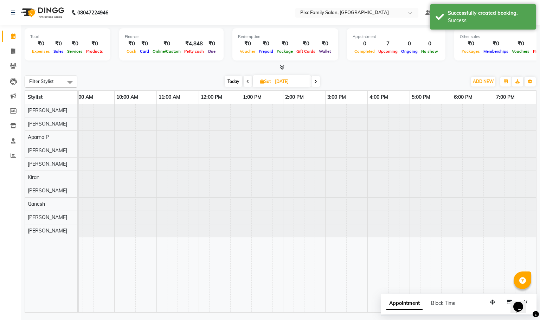
scroll to position [0, 133]
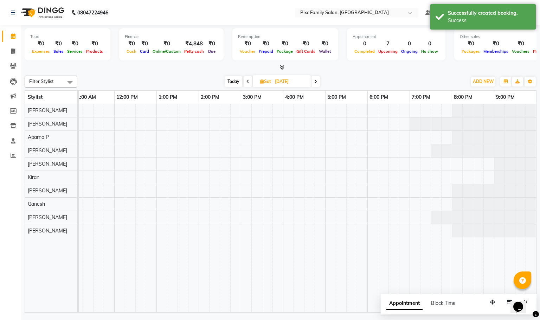
click at [316, 82] on icon at bounding box center [315, 81] width 3 height 4
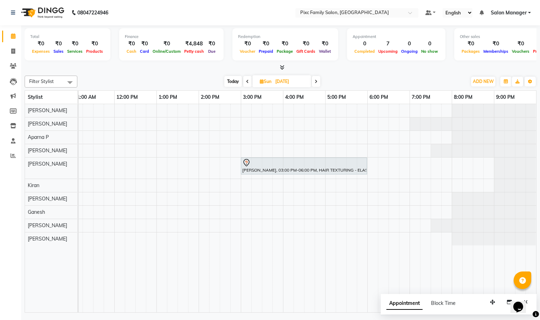
click at [238, 81] on span "Today" at bounding box center [233, 81] width 18 height 11
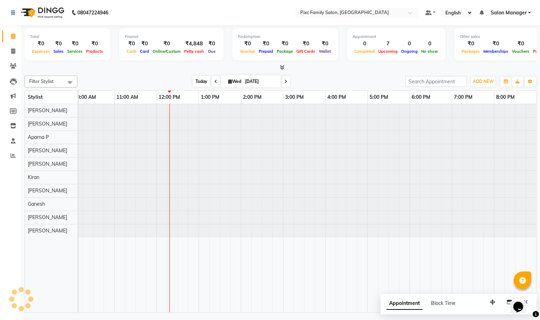
scroll to position [0, 49]
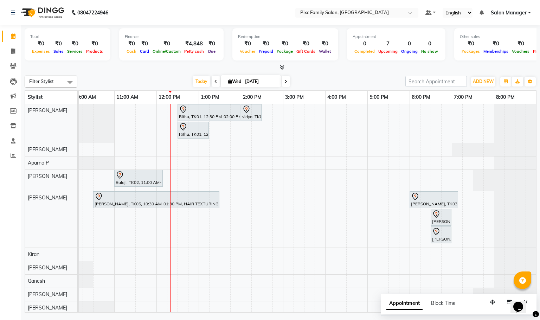
click at [285, 79] on icon at bounding box center [285, 81] width 3 height 4
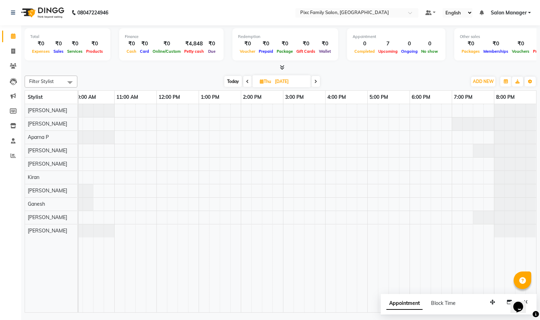
click at [248, 81] on icon at bounding box center [247, 81] width 3 height 4
type input "[DATE]"
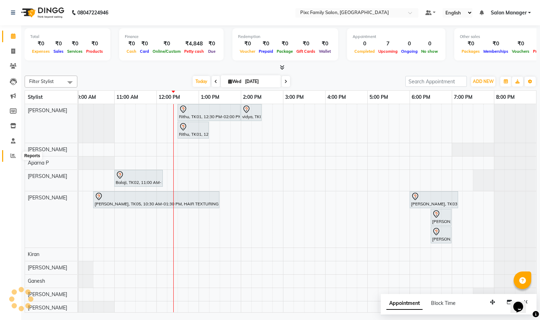
click at [12, 154] on icon at bounding box center [13, 155] width 5 height 5
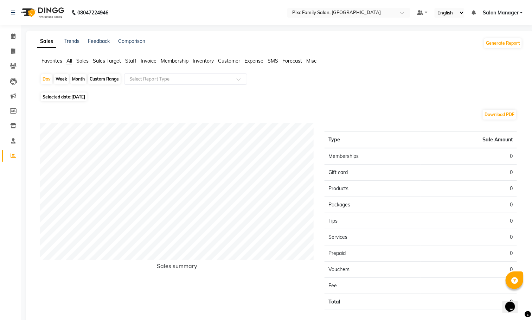
click at [81, 78] on div "Month" at bounding box center [78, 79] width 16 height 10
select select "9"
select select "2025"
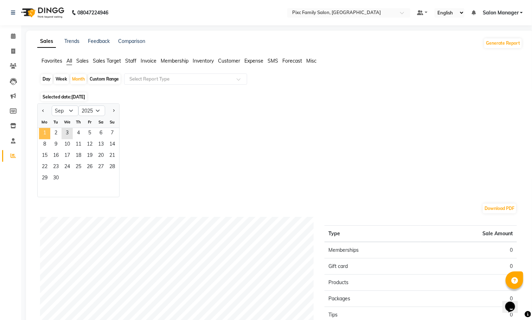
click at [44, 133] on span "1" at bounding box center [44, 133] width 11 height 11
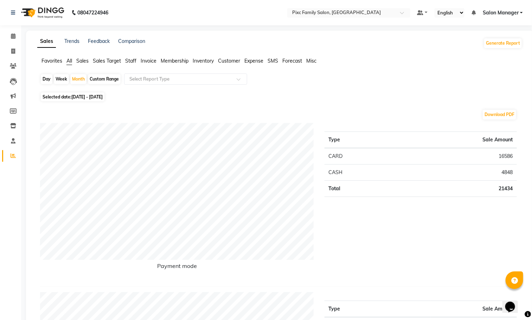
click at [127, 59] on span "Staff" at bounding box center [130, 61] width 11 height 6
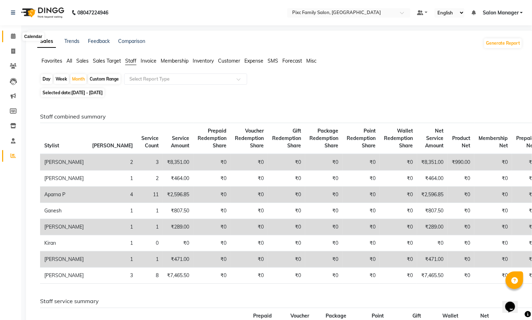
click at [16, 37] on span at bounding box center [13, 36] width 12 height 8
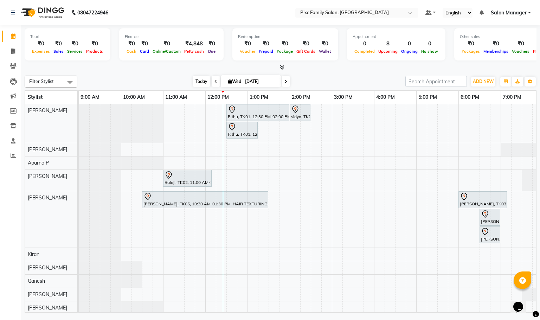
click at [206, 81] on span "Today" at bounding box center [202, 81] width 18 height 11
